Goal: Navigation & Orientation: Find specific page/section

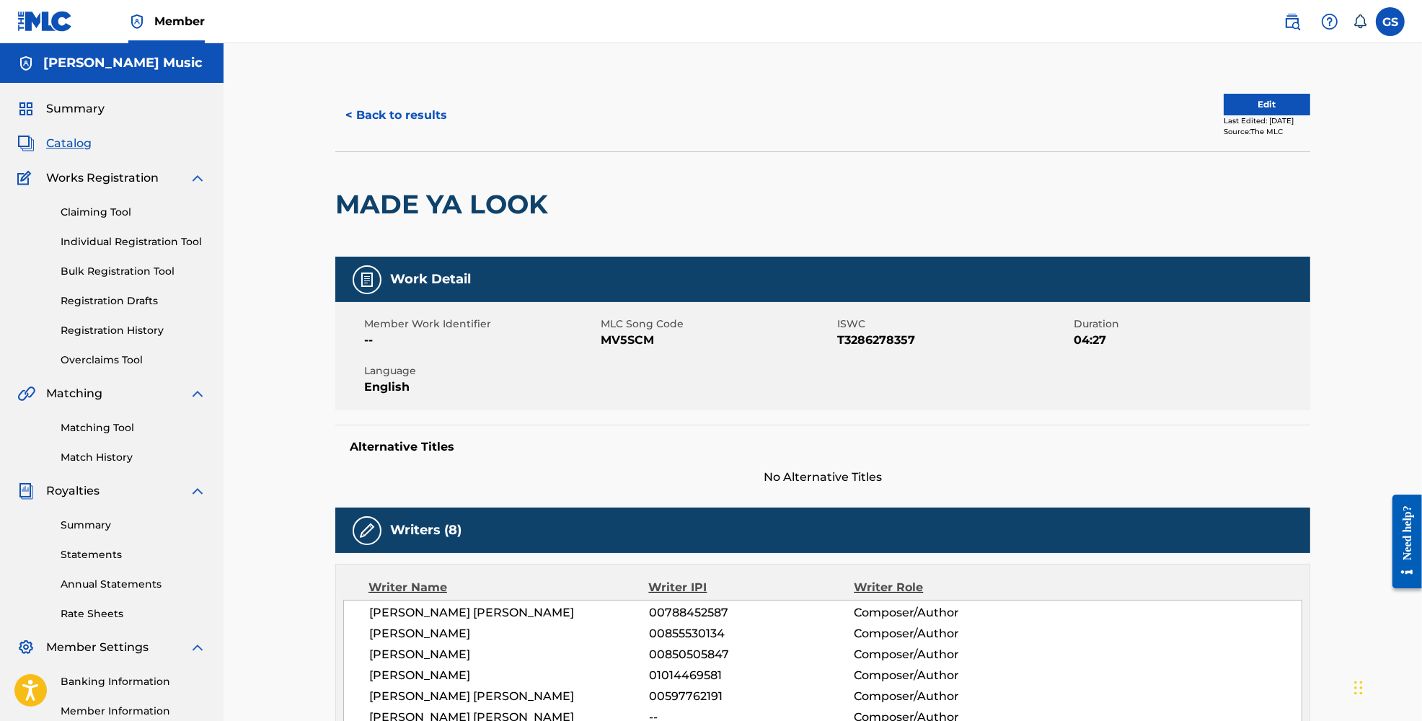
click at [73, 144] on span "Catalog" at bounding box center [68, 143] width 45 height 17
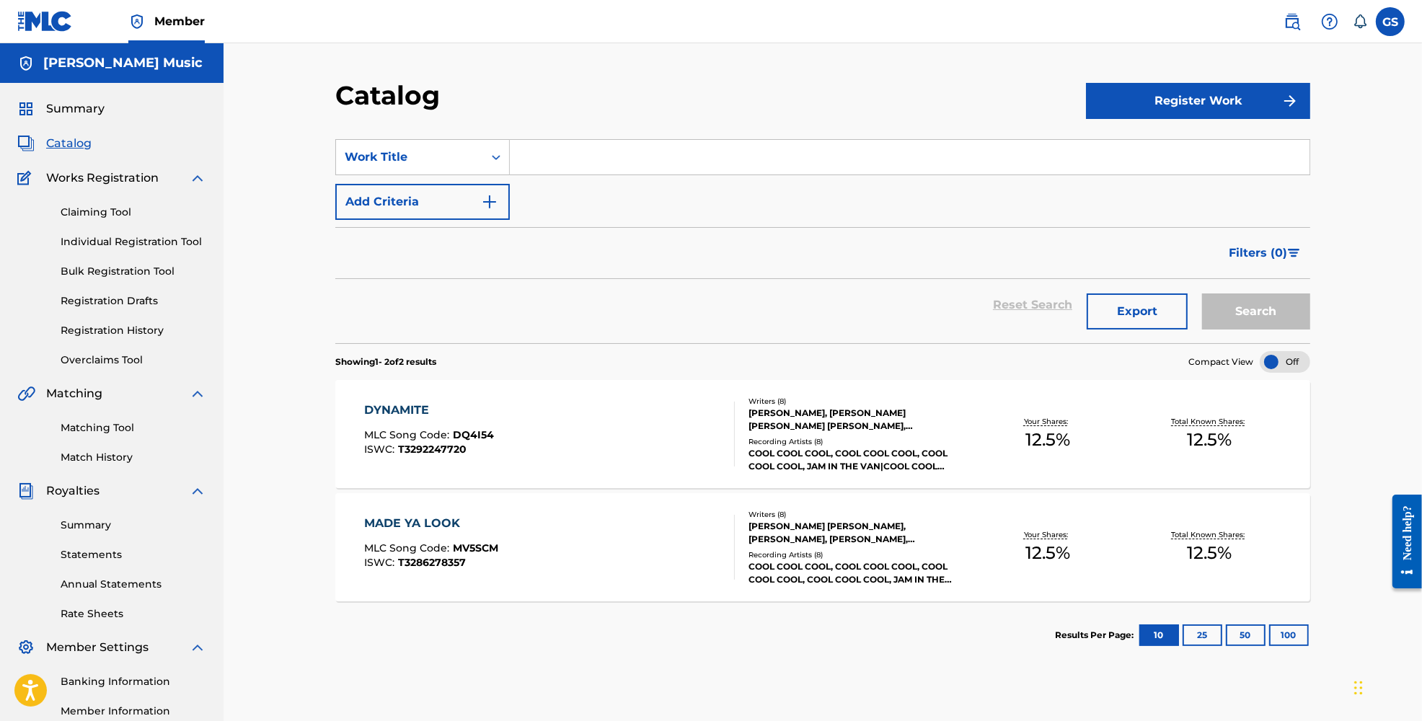
click at [606, 522] on div "MADE YA LOOK MLC Song Code : MV5SCM ISWC : T3286278357" at bounding box center [550, 547] width 371 height 65
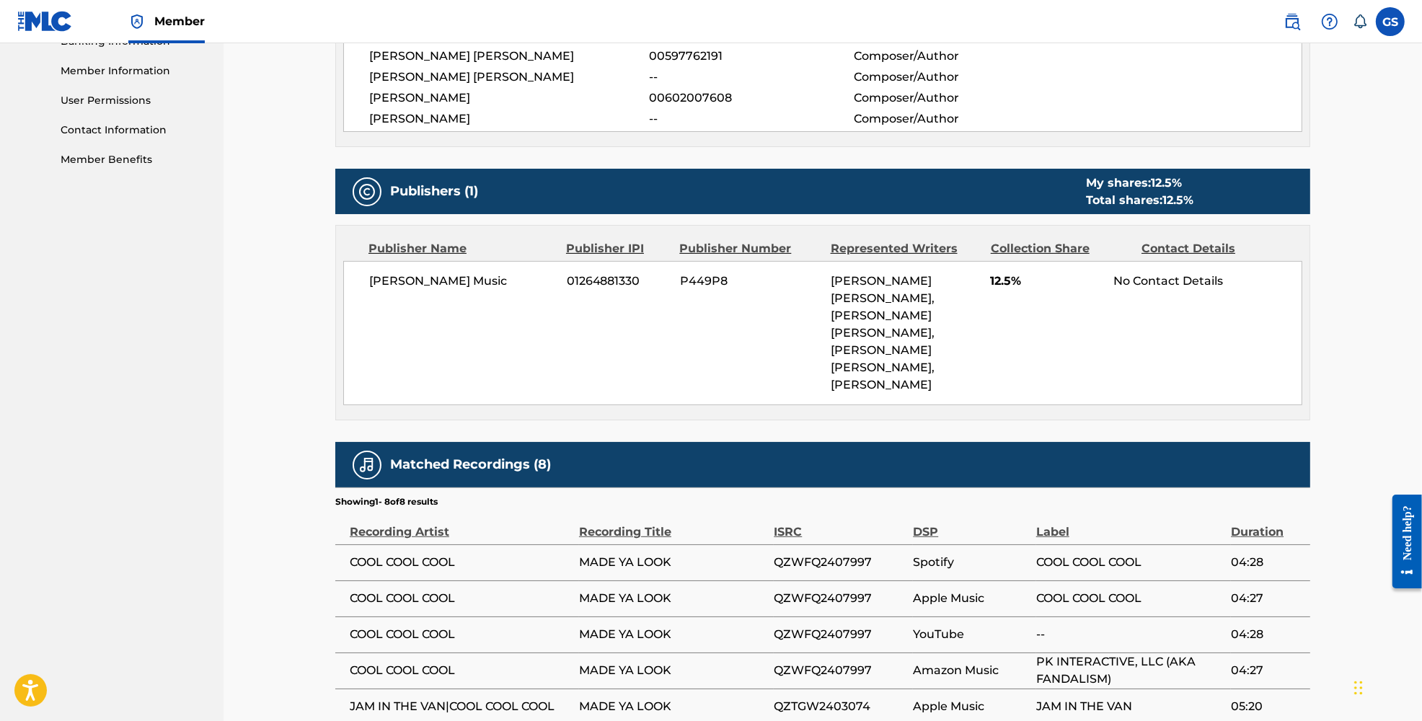
scroll to position [480, 0]
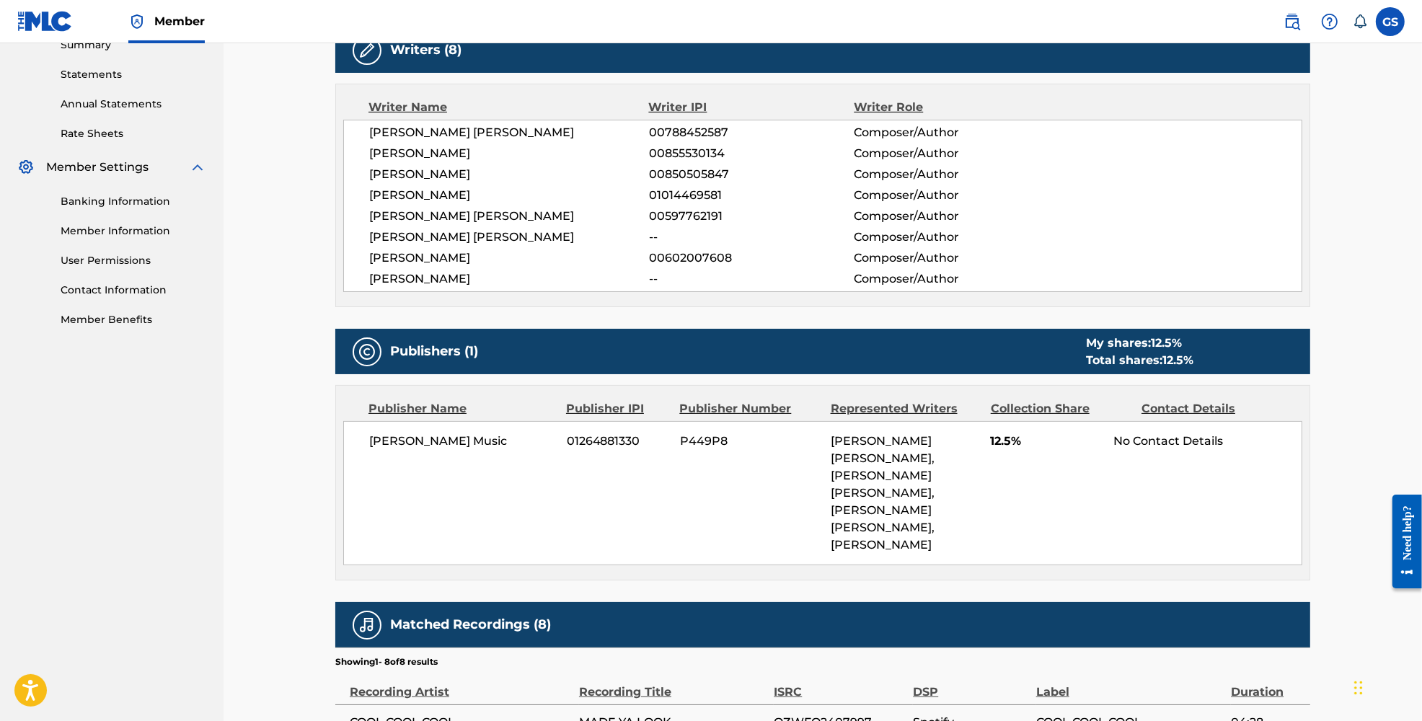
click at [918, 491] on span "[PERSON_NAME] [PERSON_NAME], [PERSON_NAME] [PERSON_NAME], [PERSON_NAME] [PERSON…" at bounding box center [883, 493] width 104 height 118
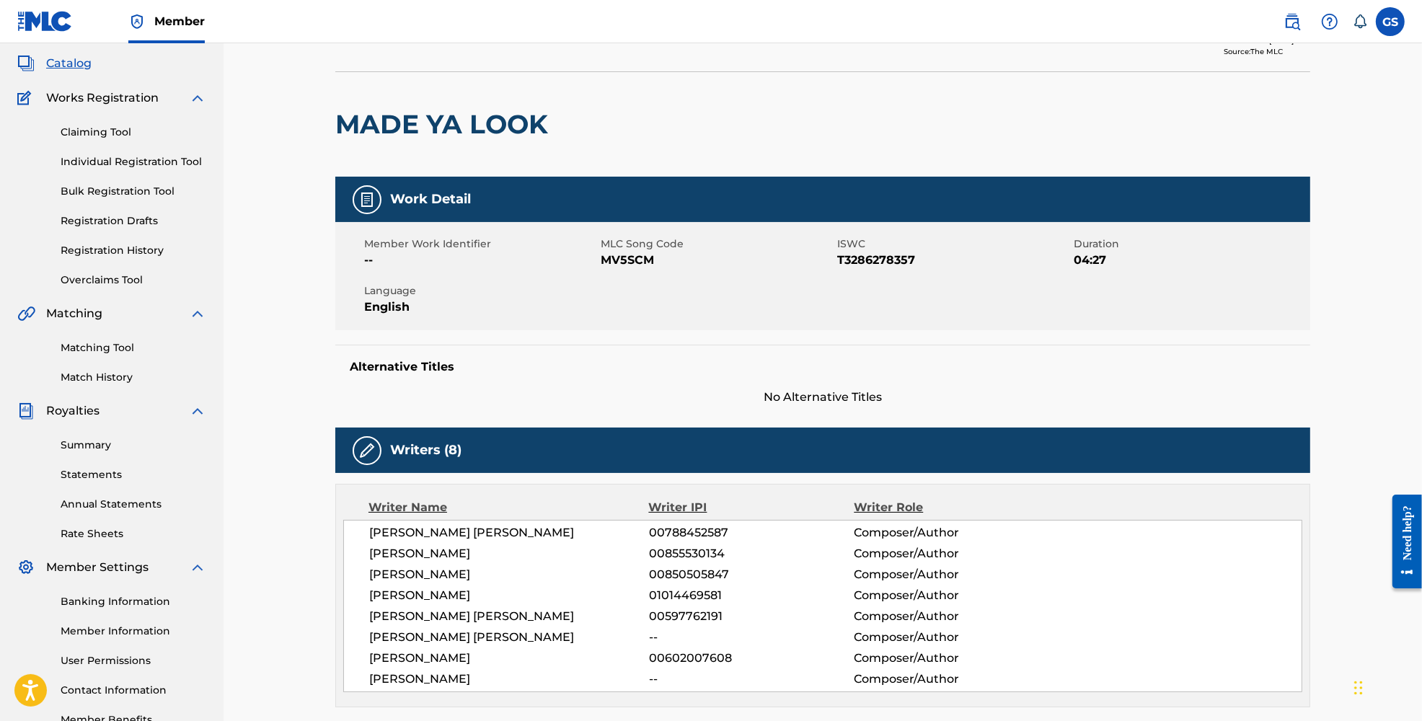
scroll to position [0, 0]
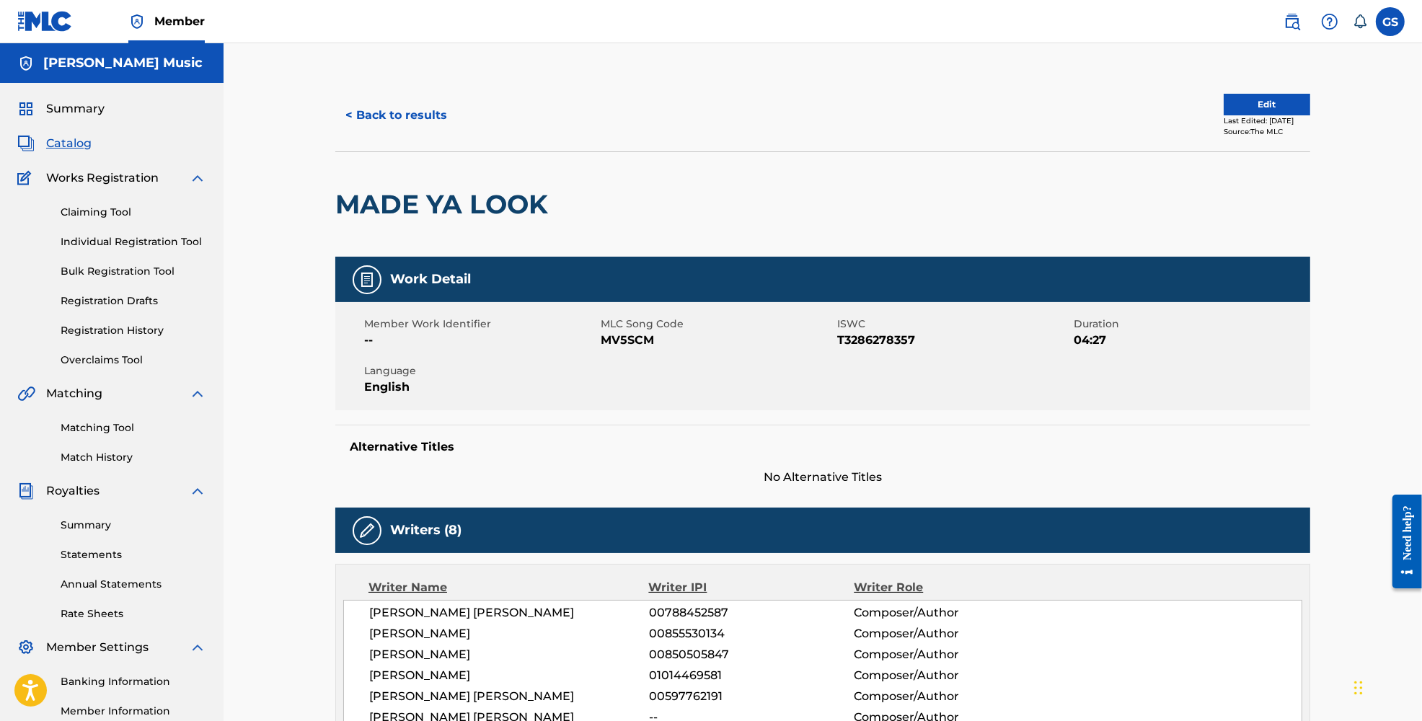
click at [384, 113] on button "< Back to results" at bounding box center [396, 115] width 122 height 36
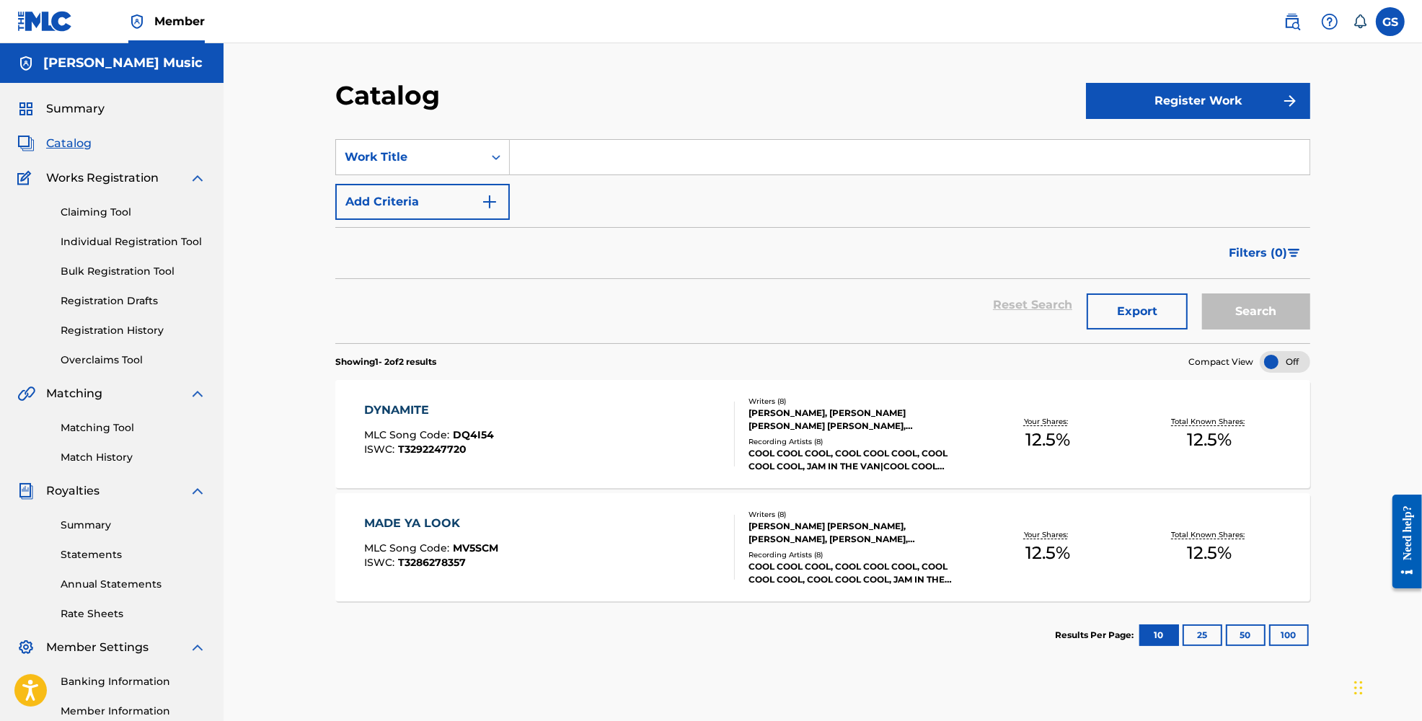
click at [610, 427] on div "DYNAMITE MLC Song Code : DQ4I54 ISWC : T3292247720" at bounding box center [550, 434] width 371 height 65
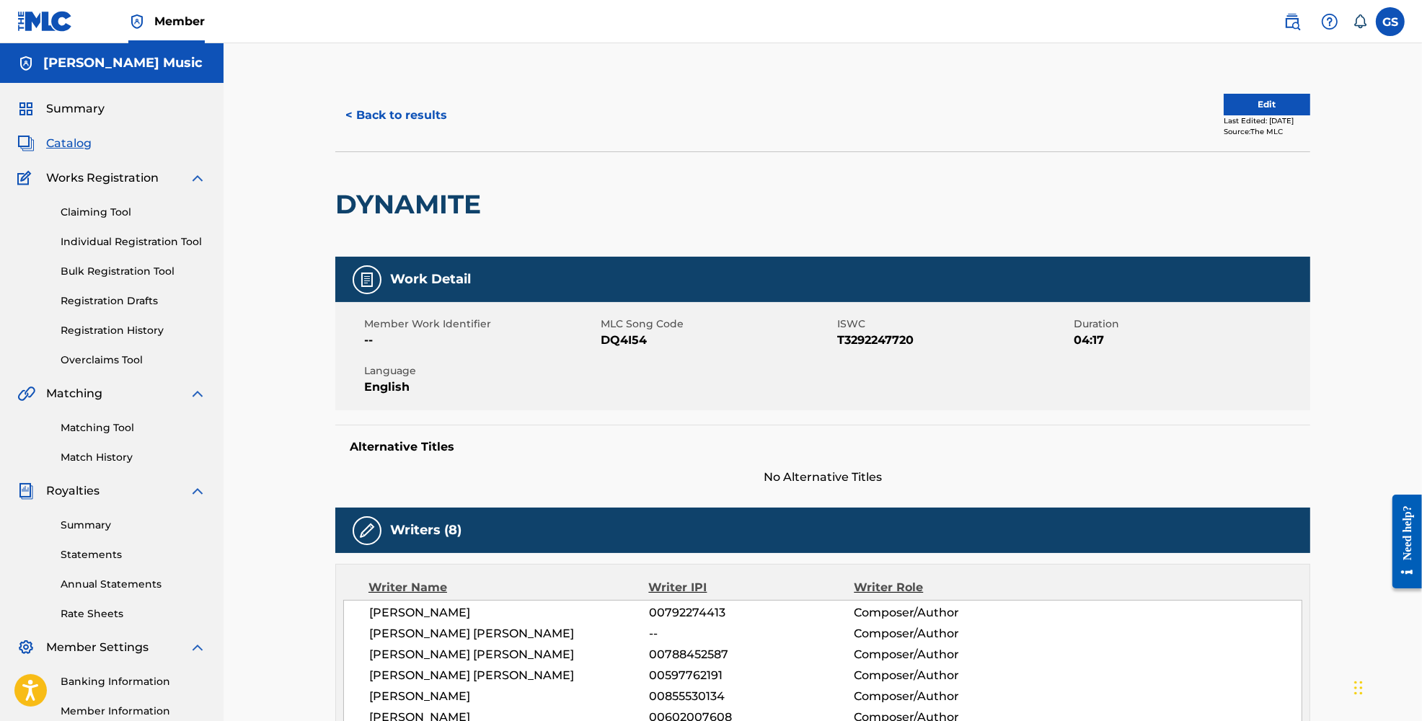
click at [95, 110] on span "Summary" at bounding box center [75, 108] width 58 height 17
